Goal: Information Seeking & Learning: Learn about a topic

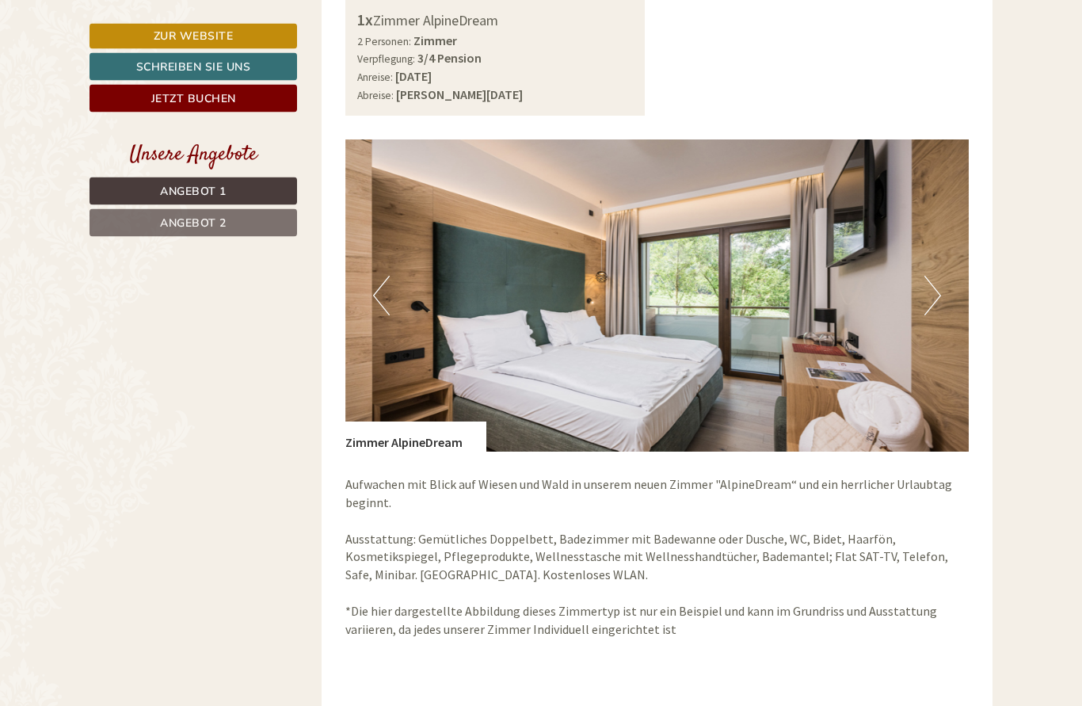
scroll to position [1020, 0]
click at [925, 294] on button "Next" at bounding box center [933, 296] width 17 height 40
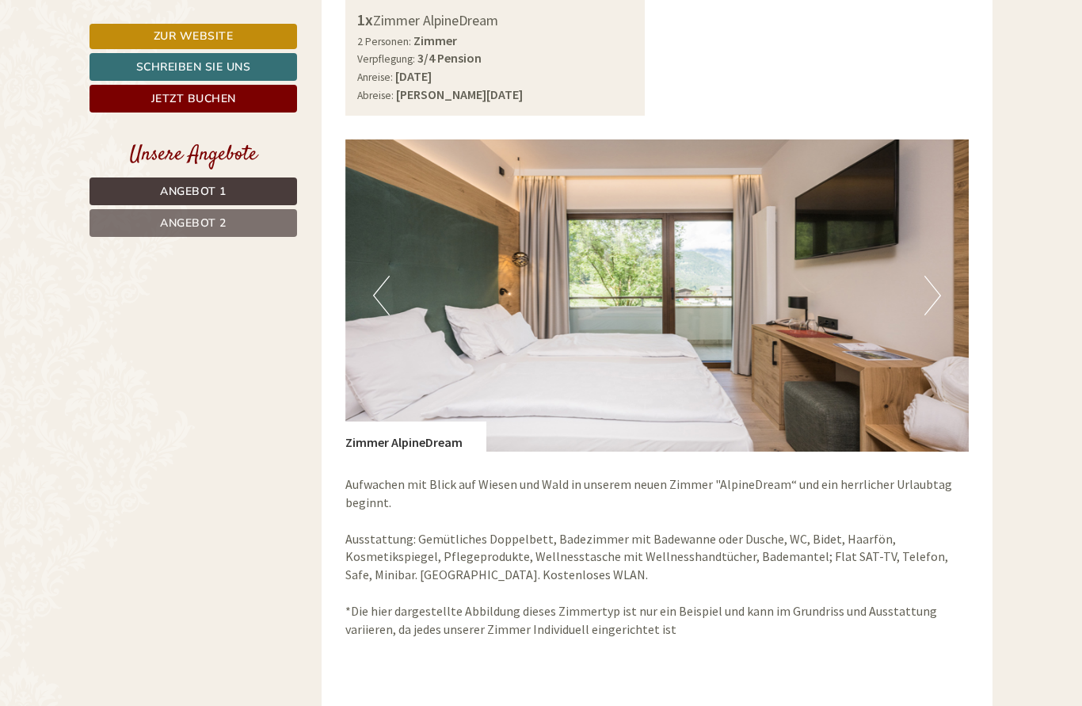
scroll to position [0, 0]
click at [933, 303] on button "Next" at bounding box center [933, 296] width 17 height 40
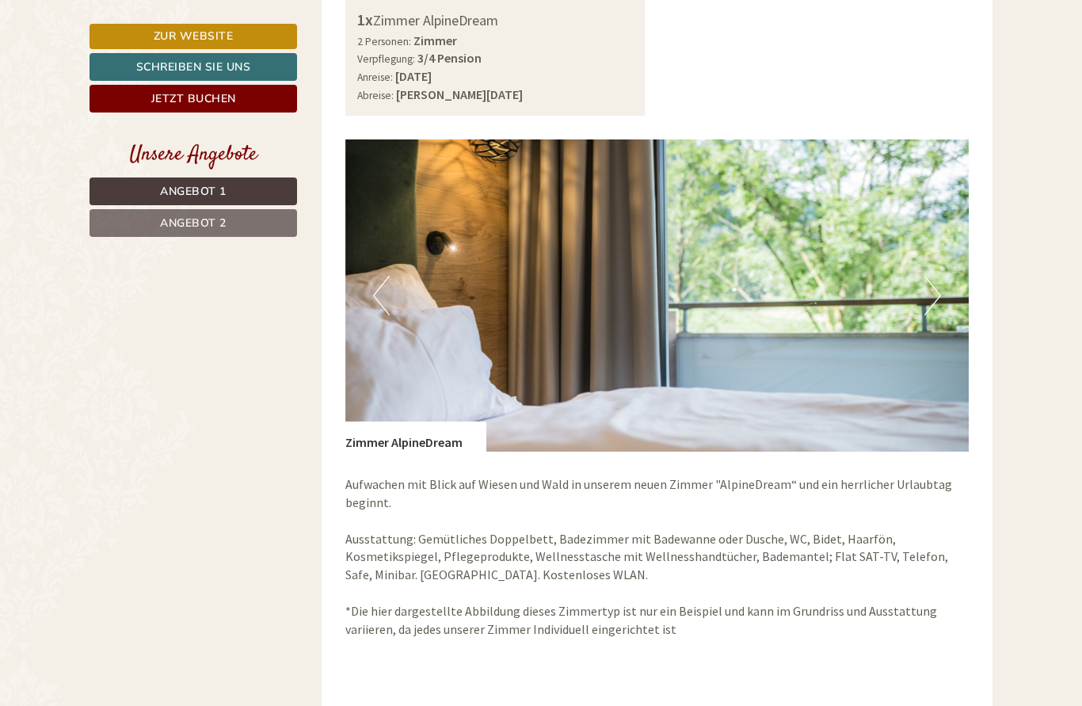
click at [939, 300] on button "Next" at bounding box center [933, 296] width 17 height 40
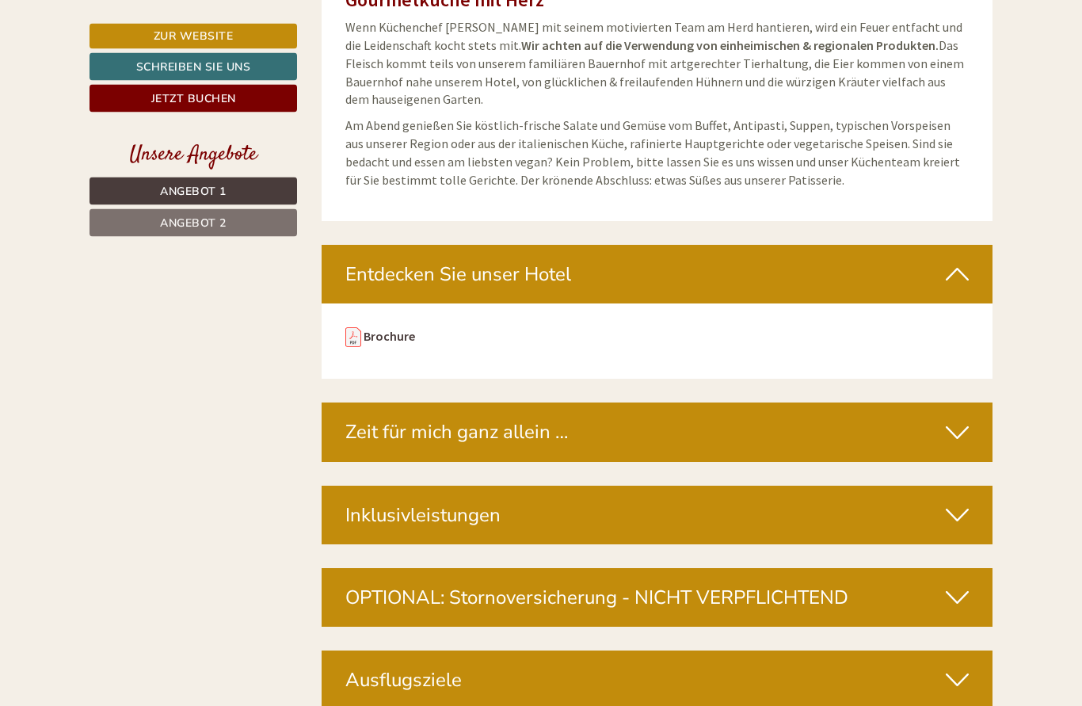
scroll to position [5271, 0]
click at [355, 303] on div "https://issuu.com/hotelmuehlgarten/docs/hotel_m_hlgarten_-_brochure_compressed …" at bounding box center [658, 341] width 672 height 76
click at [384, 328] on link "Brochure" at bounding box center [389, 336] width 51 height 16
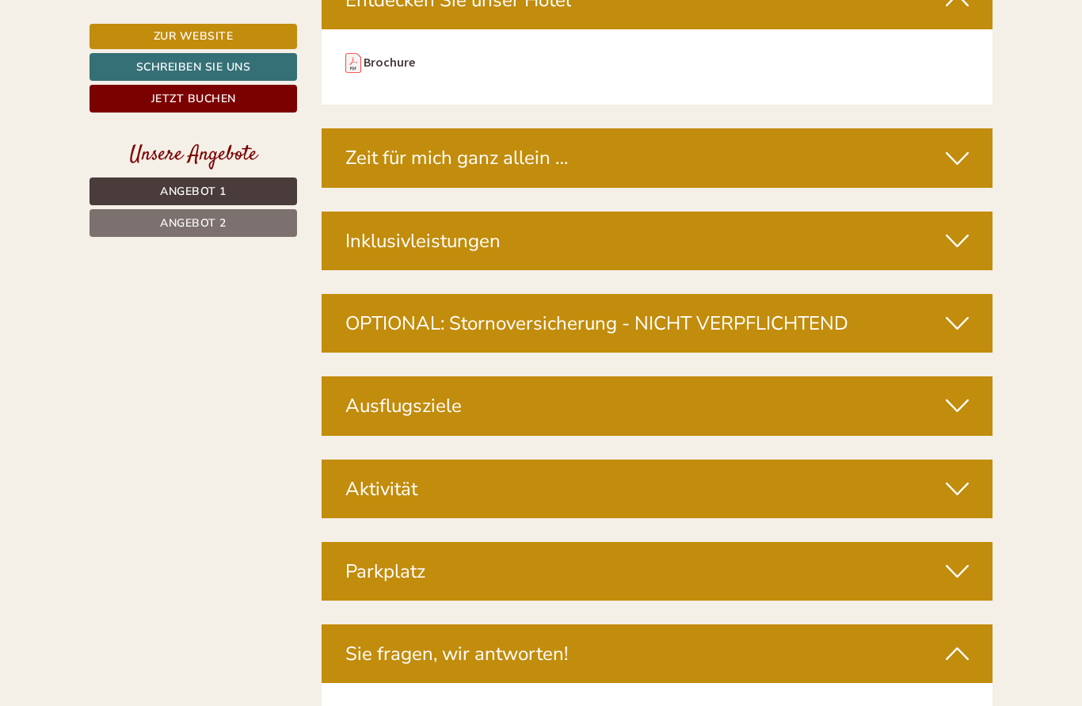
scroll to position [5578, 0]
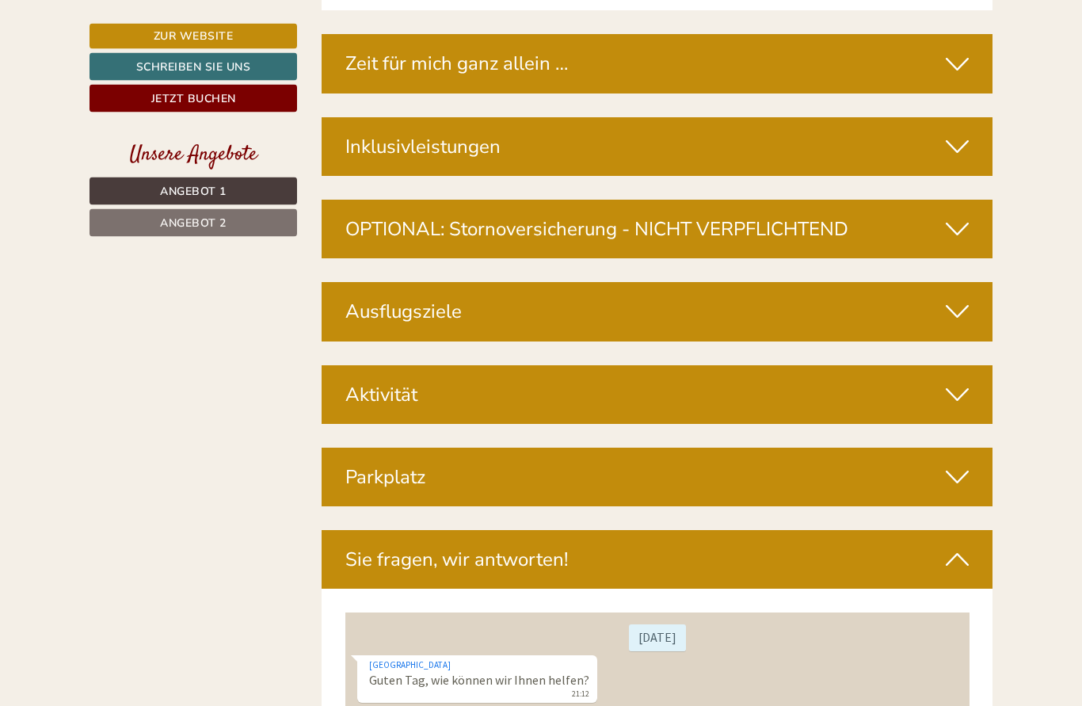
click at [969, 366] on div "Aktivität" at bounding box center [658, 395] width 672 height 59
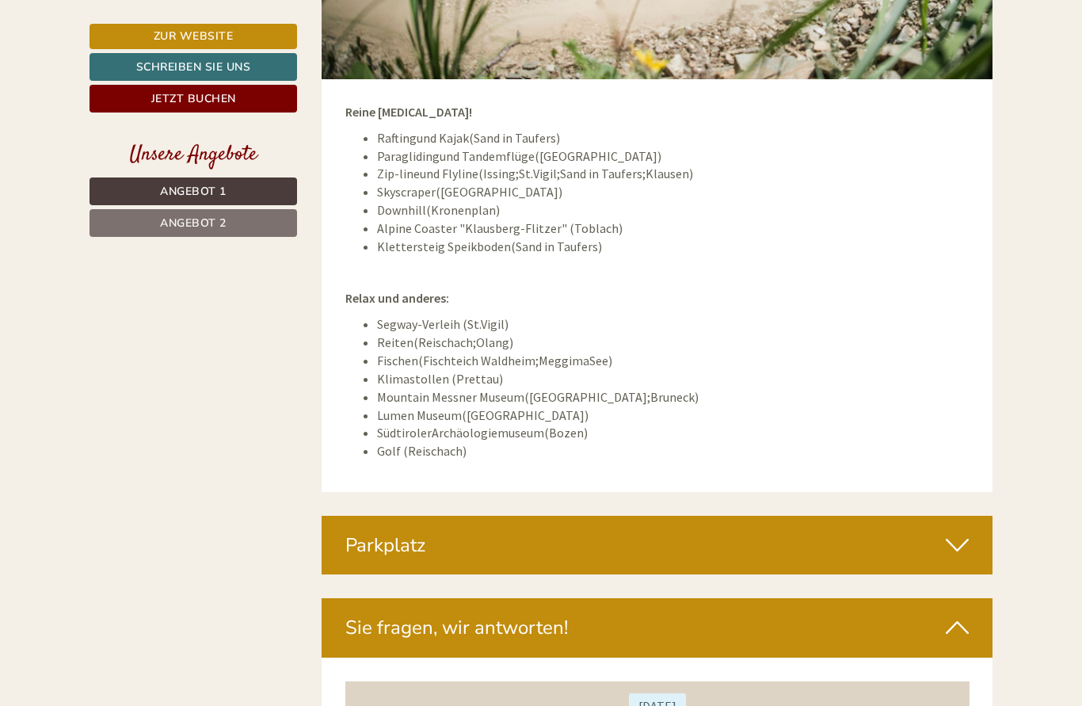
scroll to position [6390, 0]
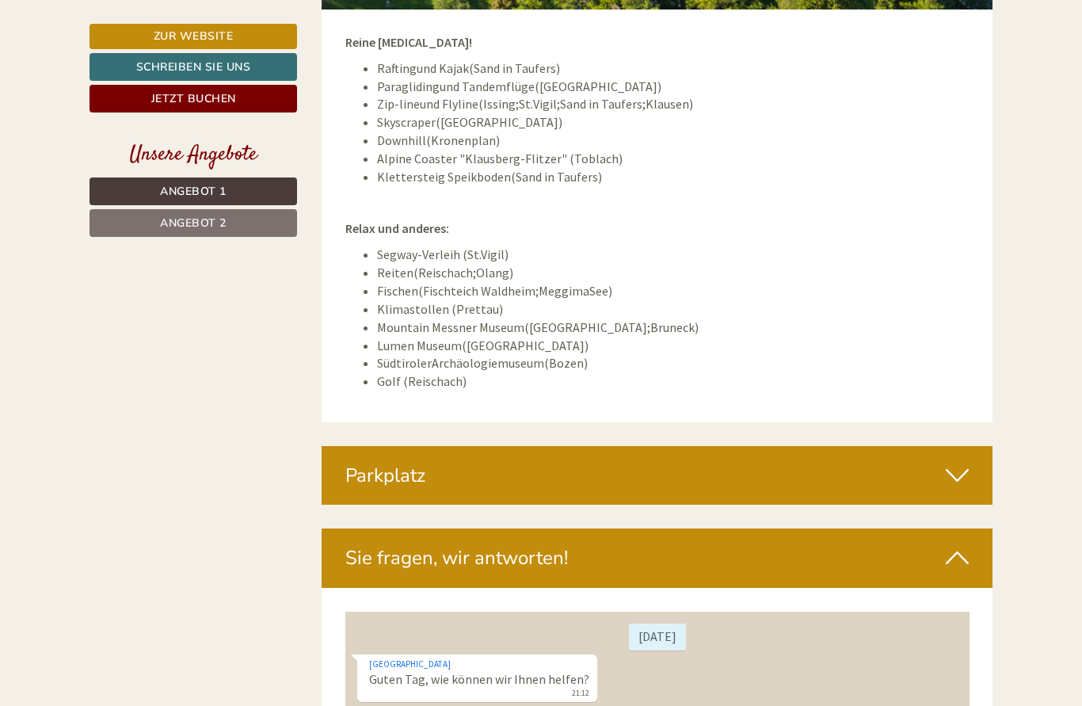
click at [955, 462] on icon at bounding box center [957, 475] width 23 height 27
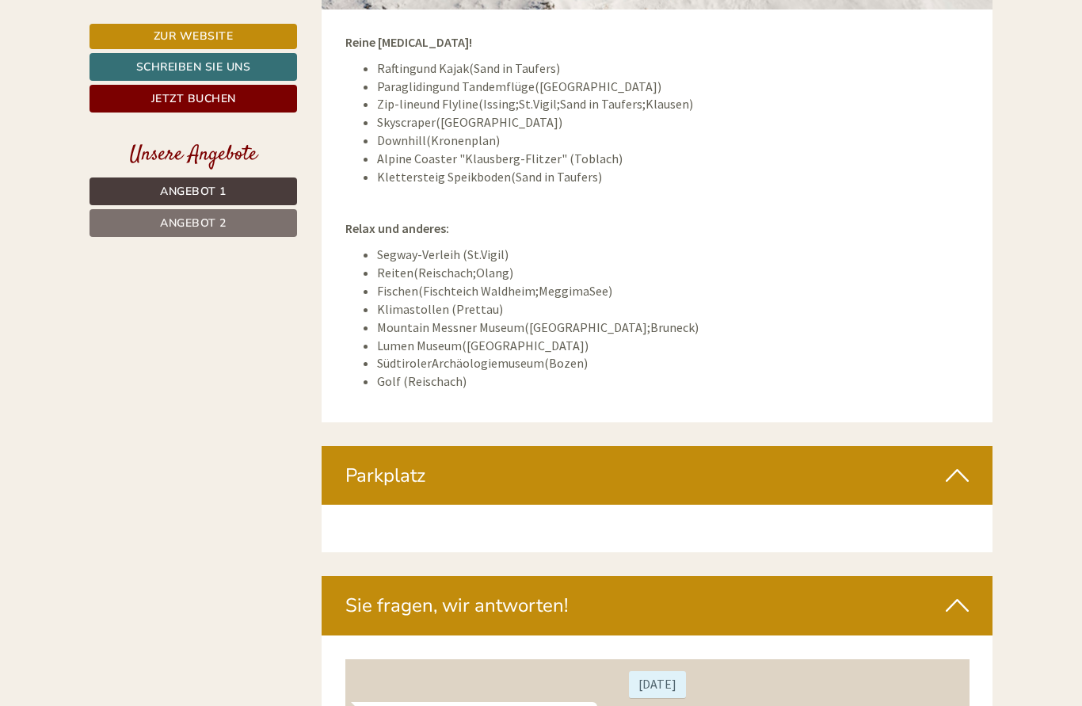
click at [950, 462] on icon at bounding box center [957, 475] width 23 height 27
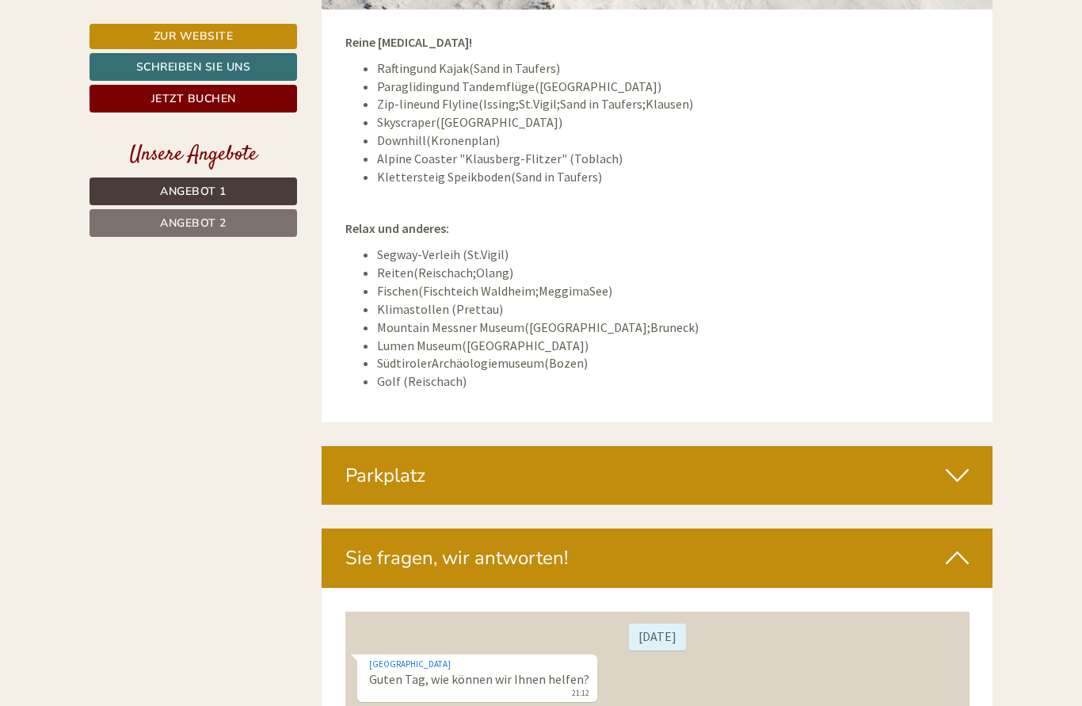
click at [958, 462] on icon at bounding box center [957, 475] width 23 height 27
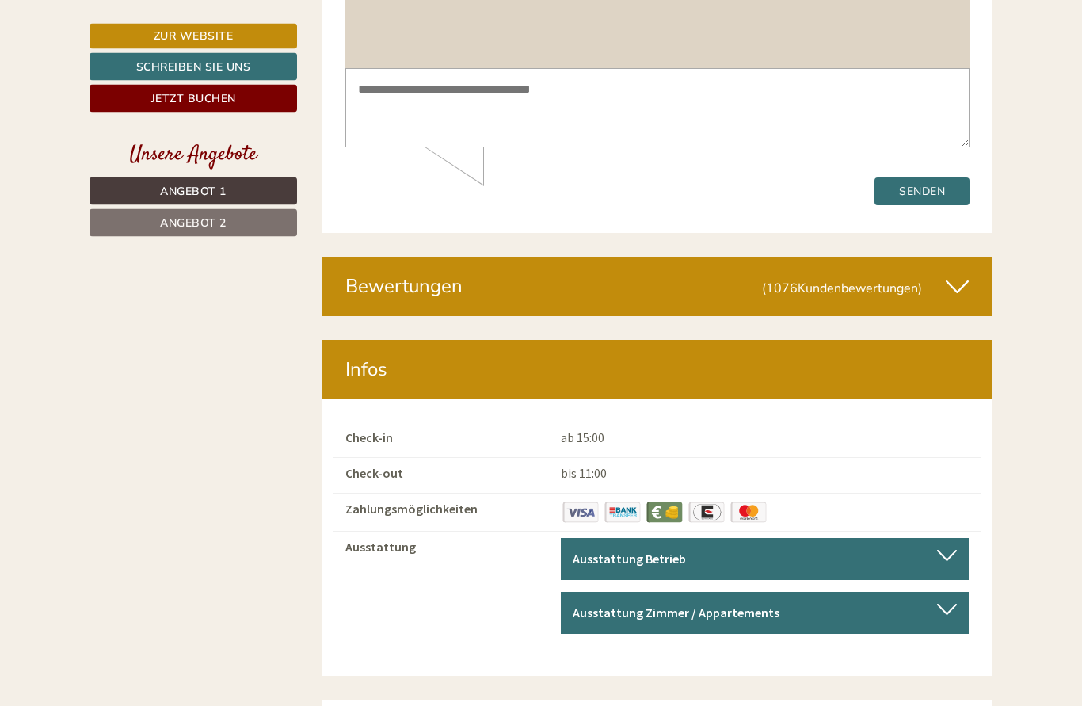
scroll to position [7289, 0]
click at [942, 273] on span "(1076 Kundenbewertungen )" at bounding box center [854, 286] width 184 height 27
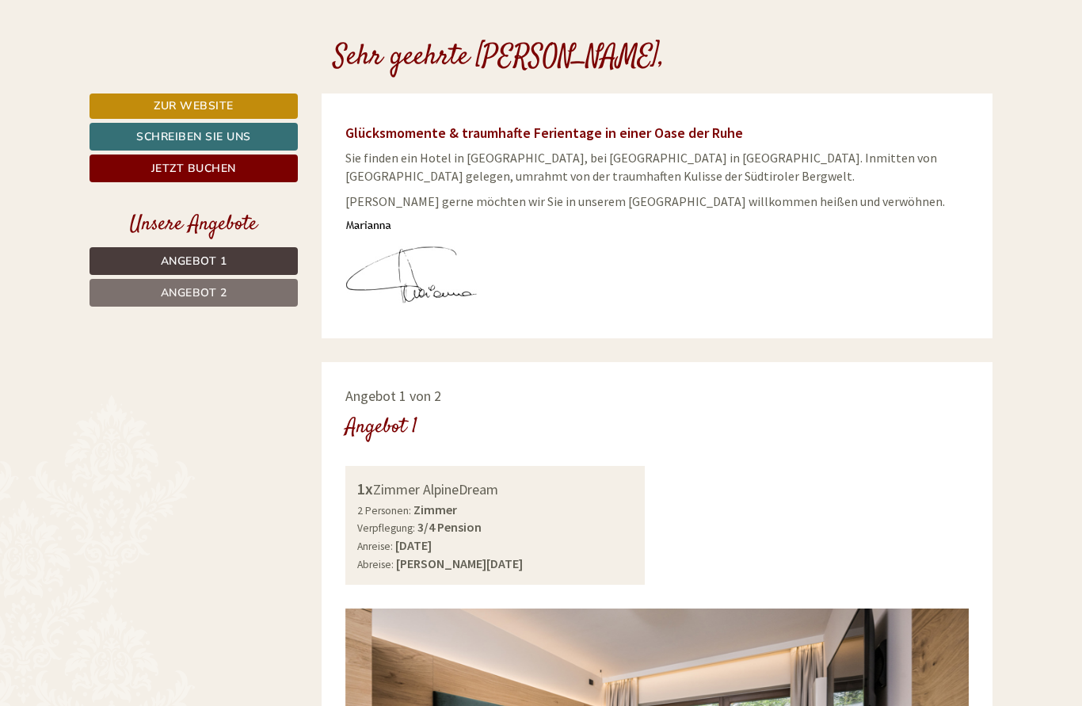
scroll to position [0, 0]
